Goal: Transaction & Acquisition: Purchase product/service

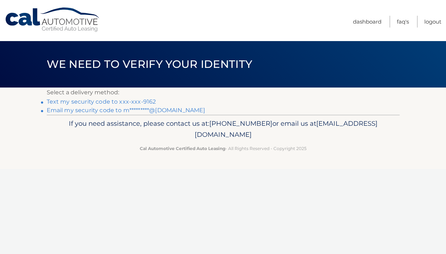
click at [98, 111] on link "Email my security code to m*********@gmail.com" at bounding box center [126, 110] width 159 height 7
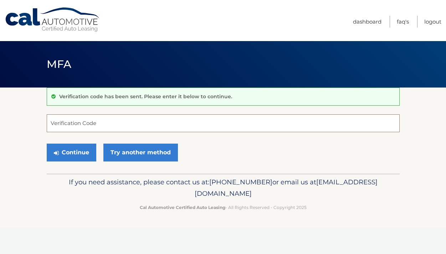
click at [61, 121] on input "Verification Code" at bounding box center [223, 123] width 353 height 18
paste input "292608"
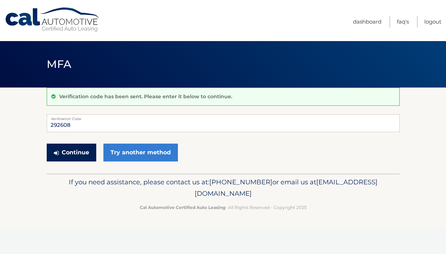
click at [80, 154] on button "Continue" at bounding box center [72, 152] width 50 height 18
click at [76, 152] on button "Continue" at bounding box center [72, 152] width 50 height 18
drag, startPoint x: 75, startPoint y: 125, endPoint x: 48, endPoint y: 124, distance: 26.4
click at [48, 124] on input "292608" at bounding box center [223, 123] width 353 height 18
type input "292608"
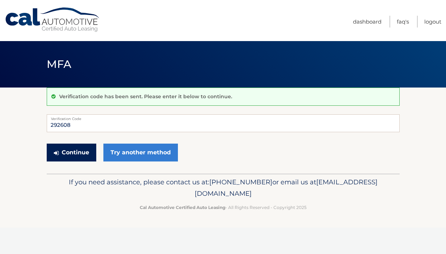
click at [80, 153] on button "Continue" at bounding box center [72, 152] width 50 height 18
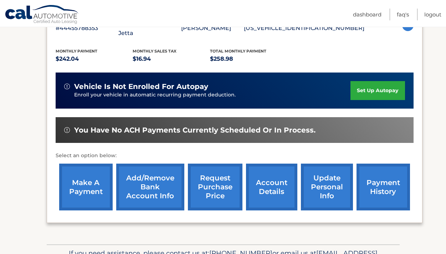
scroll to position [178, 0]
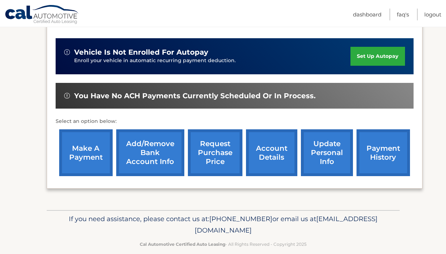
click at [389, 143] on link "payment history" at bounding box center [384, 152] width 54 height 47
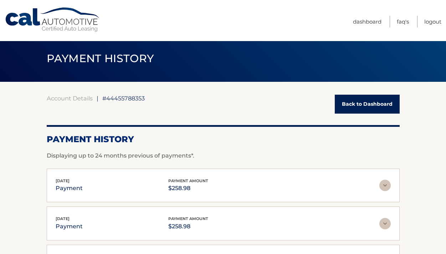
scroll to position [5, 0]
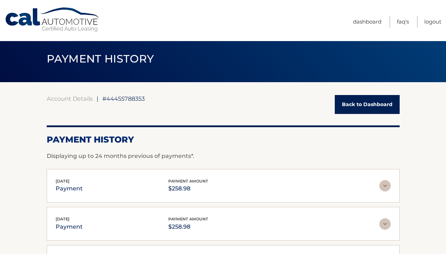
click at [362, 105] on link "Back to Dashboard" at bounding box center [367, 104] width 65 height 19
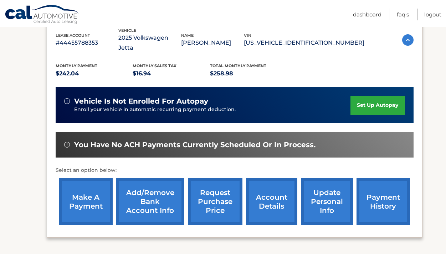
scroll to position [130, 0]
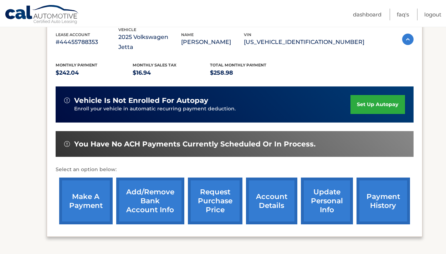
click at [368, 95] on link "set up autopay" at bounding box center [378, 104] width 54 height 19
click at [85, 191] on link "make a payment" at bounding box center [86, 200] width 54 height 47
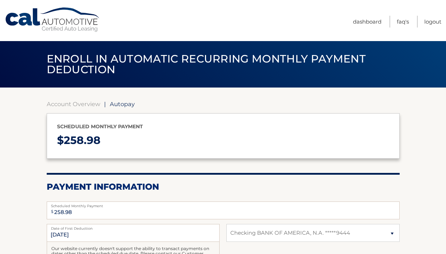
select select "M2E0NWNjYzQtMmYzMS00NzNkLTg0MWEtYTNmZDgzMDdjYTMw"
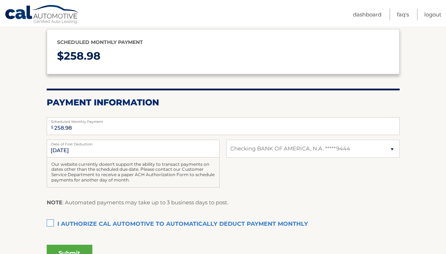
scroll to position [87, 0]
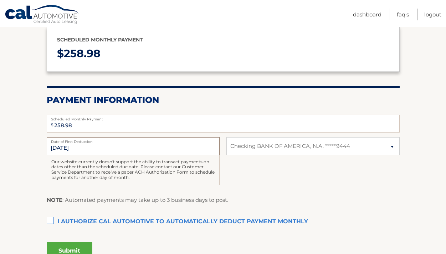
click at [61, 148] on input "[DATE]" at bounding box center [133, 146] width 173 height 18
click at [93, 146] on input "[DATE]" at bounding box center [133, 146] width 173 height 18
click at [80, 148] on input "8/23/2025" at bounding box center [133, 146] width 173 height 18
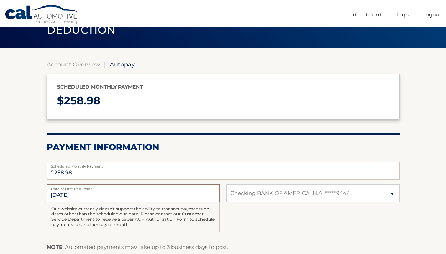
scroll to position [39, 0]
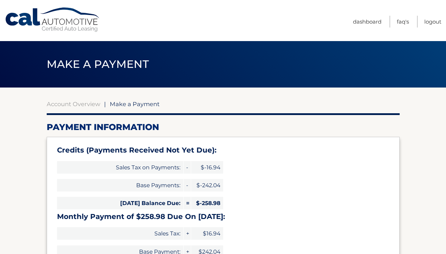
select select "M2E0NWNjYzQtMmYzMS00NzNkLTg0MWEtYTNmZDgzMDdjYTMw"
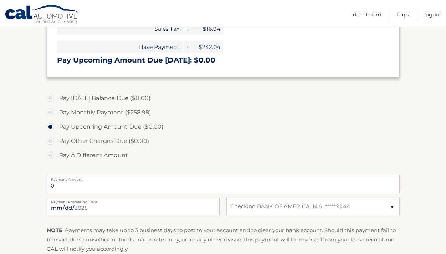
scroll to position [208, 0]
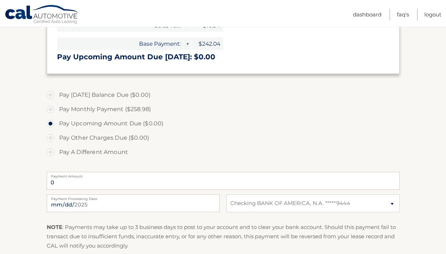
click at [51, 108] on label "Pay Monthly Payment ($258.98)" at bounding box center [223, 109] width 353 height 14
click at [51, 108] on input "Pay Monthly Payment ($258.98)" at bounding box center [53, 107] width 7 height 11
radio input "true"
type input "258.98"
click at [67, 206] on input "2025-08-19" at bounding box center [133, 203] width 173 height 18
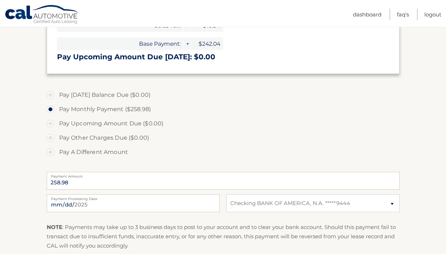
type input "2025-09-19"
click at [218, 135] on label "Pay Other Charges Due ($0.00)" at bounding box center [223, 138] width 353 height 14
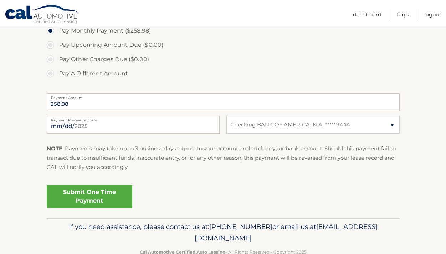
scroll to position [292, 0]
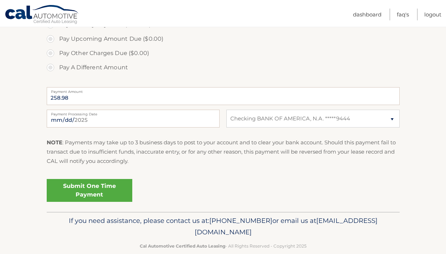
click at [102, 189] on link "Submit One Time Payment" at bounding box center [90, 190] width 86 height 23
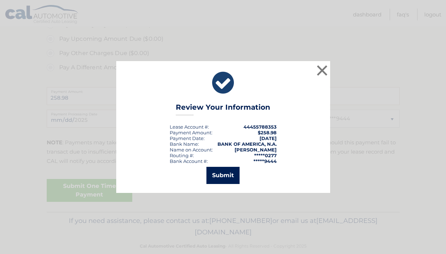
click at [233, 175] on button "Submit" at bounding box center [223, 175] width 33 height 17
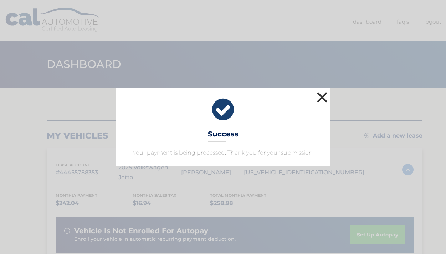
click at [321, 95] on button "×" at bounding box center [322, 97] width 14 height 14
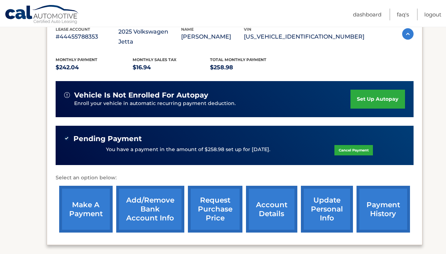
scroll to position [138, 0]
